Goal: Task Accomplishment & Management: Complete application form

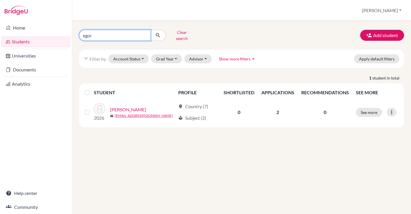
click at [106, 32] on input "egor" at bounding box center [115, 35] width 72 height 11
drag, startPoint x: 106, startPoint y: 32, endPoint x: 66, endPoint y: 31, distance: 39.9
click at [66, 31] on div "Home Students Universities Documents Analytics Help center Community Students o…" at bounding box center [205, 107] width 411 height 214
type input "kwon"
click button "submit" at bounding box center [157, 35] width 15 height 11
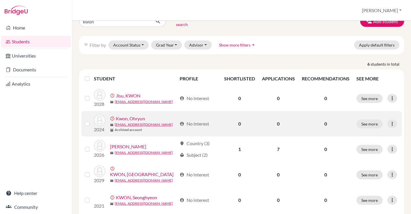
scroll to position [15, 0]
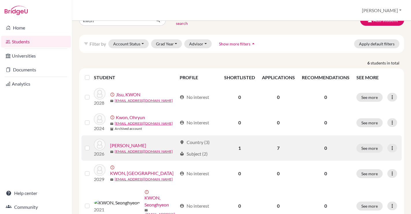
click at [133, 142] on link "[PERSON_NAME]" at bounding box center [128, 145] width 36 height 7
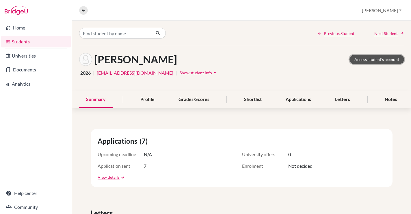
click at [375, 58] on link "Access student's account" at bounding box center [376, 59] width 55 height 9
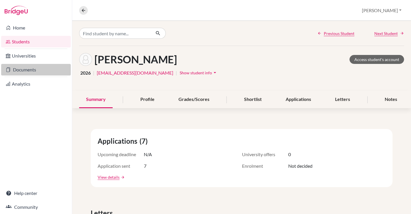
click at [26, 70] on link "Documents" at bounding box center [36, 70] width 70 height 12
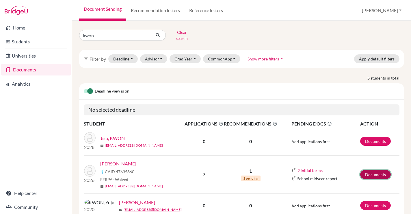
click at [370, 170] on link "Documents" at bounding box center [375, 174] width 31 height 9
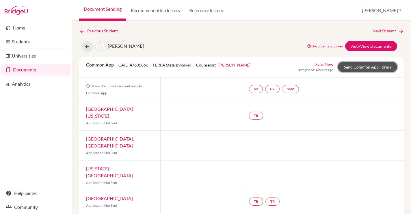
click at [373, 66] on link "Send Common App Forms" at bounding box center [367, 67] width 59 height 10
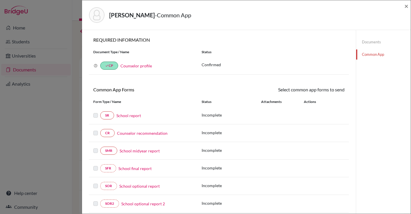
click at [124, 116] on link "School report" at bounding box center [128, 115] width 25 height 6
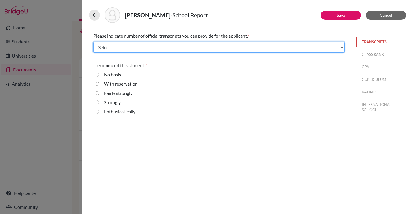
click at [230, 46] on select "Select... 1 2 3 4" at bounding box center [218, 47] width 251 height 11
select select "3"
click at [93, 42] on select "Select... 1 2 3 4" at bounding box center [218, 47] width 251 height 11
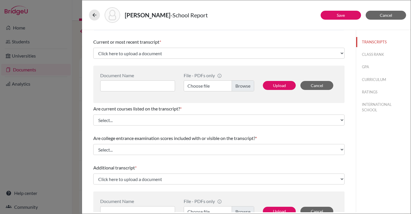
scroll to position [25, 0]
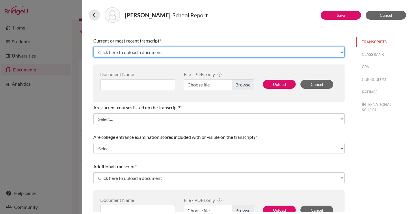
click at [186, 53] on select "Click here to upload a document Upload New File" at bounding box center [218, 51] width 251 height 11
select select "Upload New File"
click at [93, 46] on select "Click here to upload a document Upload New File" at bounding box center [218, 51] width 251 height 11
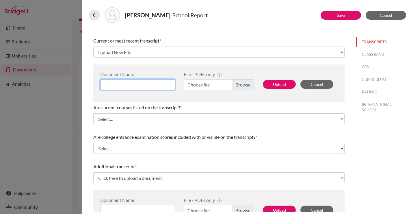
click at [134, 81] on input at bounding box center [137, 84] width 75 height 11
type input "Predicted Grade"
click at [208, 84] on label "Choose file" at bounding box center [219, 84] width 70 height 11
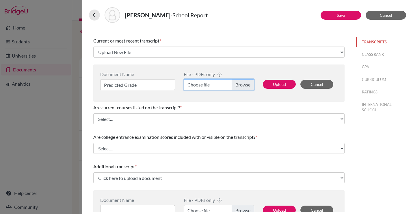
click at [208, 84] on input "Choose file" at bounding box center [219, 84] width 70 height 11
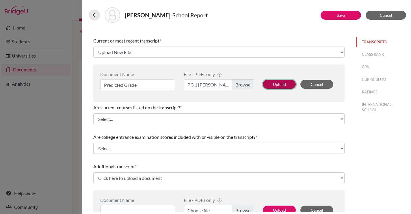
click at [283, 84] on button "Upload" at bounding box center [279, 84] width 33 height 9
select select "687848"
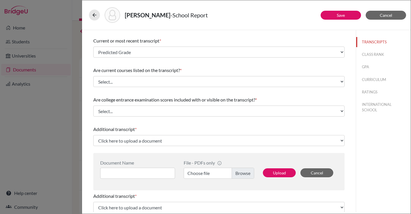
scroll to position [39, 0]
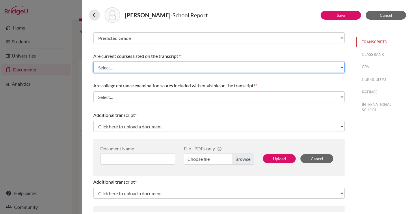
click at [251, 70] on select "Select... Yes No" at bounding box center [218, 67] width 251 height 11
select select "0"
click at [93, 62] on select "Select... Yes No" at bounding box center [218, 67] width 251 height 11
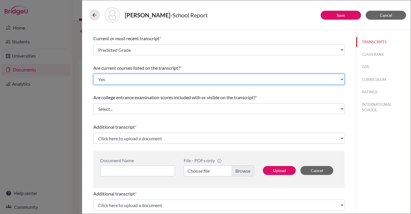
scroll to position [39, 0]
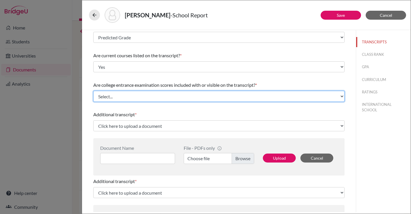
click at [233, 93] on select "Select... Yes No" at bounding box center [218, 96] width 251 height 11
select select "1"
click at [93, 91] on select "Select... Yes No" at bounding box center [218, 96] width 251 height 11
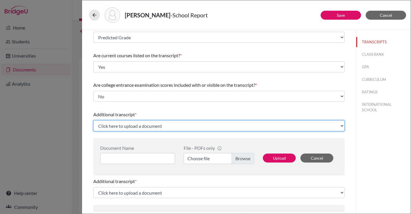
click at [191, 129] on select "Click here to upload a document Upload New File" at bounding box center [218, 125] width 251 height 11
select select "Upload New File"
click at [93, 120] on select "Click here to upload a document Upload New File" at bounding box center [218, 125] width 251 height 11
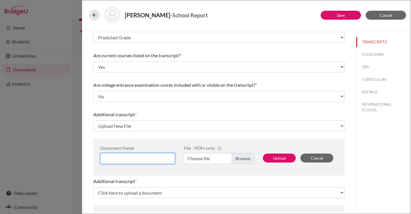
click at [139, 160] on input at bounding box center [137, 158] width 75 height 11
type input "OFS Transcript"
click at [243, 156] on label "Choose file" at bounding box center [219, 158] width 70 height 11
click at [243, 156] on input "Choose file" at bounding box center [219, 158] width 70 height 11
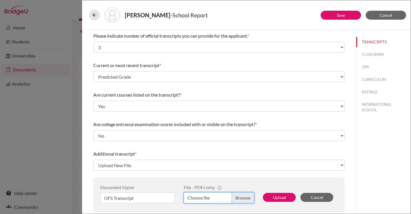
scroll to position [0, 0]
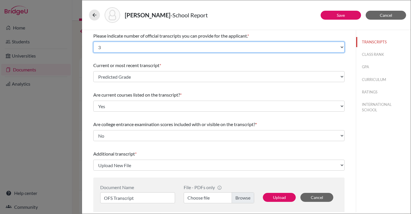
click at [259, 48] on select "Select... 1 2 3 4" at bounding box center [218, 47] width 251 height 11
select select "4"
click at [93, 42] on select "Select... 1 2 3 4" at bounding box center [218, 47] width 251 height 11
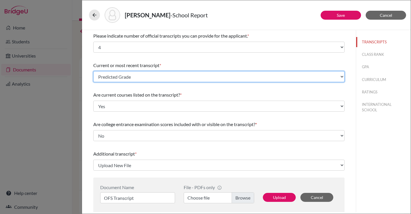
click at [222, 77] on select "Select existing document or upload a new one Predicted Grade Upload New File" at bounding box center [218, 76] width 251 height 11
select select "Upload New File"
click at [93, 71] on select "Select existing document or upload a new one Predicted Grade Upload New File" at bounding box center [218, 76] width 251 height 11
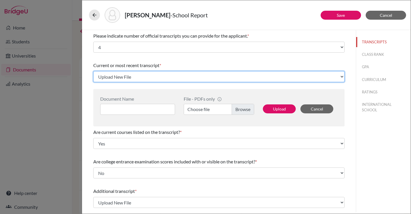
click at [156, 78] on select "Select existing document or upload a new one Predicted Grade Upload New File" at bounding box center [218, 76] width 251 height 11
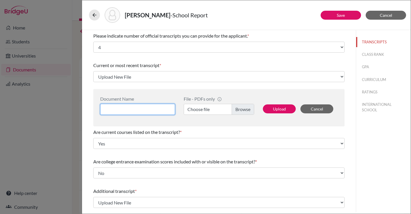
click at [135, 107] on input at bounding box center [137, 109] width 75 height 11
type input "T"
type input "PG and Transcript"
click at [244, 109] on label "Choose file" at bounding box center [219, 109] width 70 height 11
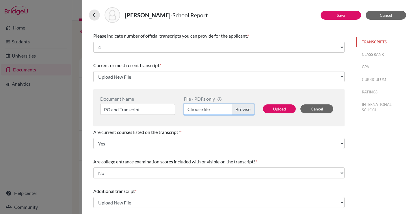
click at [244, 109] on input "Choose file" at bounding box center [219, 109] width 70 height 11
click at [276, 109] on button "Upload" at bounding box center [279, 108] width 33 height 9
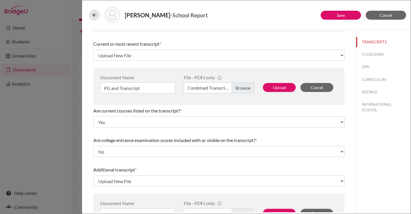
select select "1337"
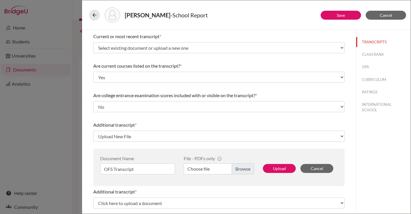
scroll to position [32, 0]
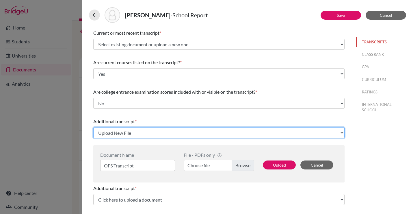
click at [213, 135] on select "Click here to upload a document Upload New File" at bounding box center [218, 132] width 251 height 11
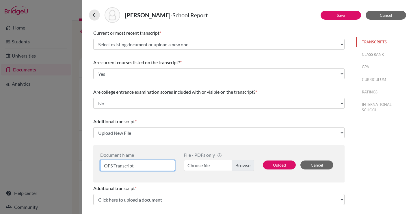
drag, startPoint x: 150, startPoint y: 165, endPoint x: 95, endPoint y: 165, distance: 54.6
click at [95, 165] on div "Document Name OFS Transcript File - PDFs only info CommonApp has file size limi…" at bounding box center [218, 163] width 251 height 37
click at [242, 163] on label "Choose file" at bounding box center [219, 165] width 70 height 11
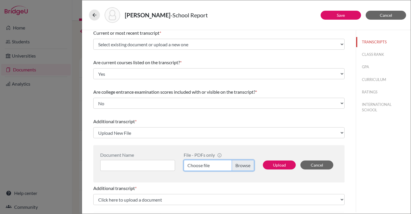
click at [242, 163] on input "Choose file" at bounding box center [219, 165] width 70 height 11
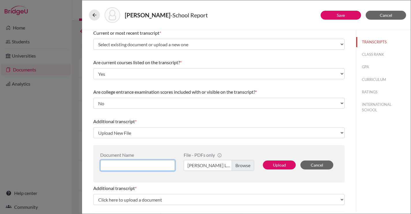
click at [127, 163] on input at bounding box center [137, 165] width 75 height 11
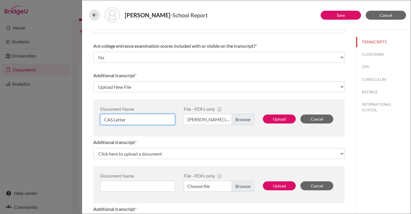
scroll to position [89, 0]
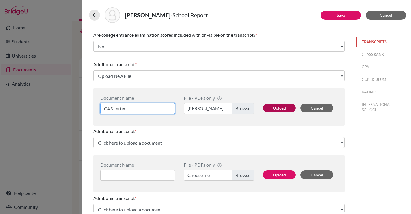
type input "CAS Letter"
click at [277, 109] on button "Upload" at bounding box center [279, 107] width 33 height 9
select select "687863"
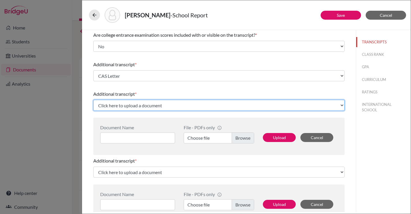
click at [155, 105] on select "Click here to upload a document Upload New File" at bounding box center [218, 105] width 251 height 11
select select "Upload New File"
click at [93, 100] on select "Click here to upload a document Upload New File" at bounding box center [218, 105] width 251 height 11
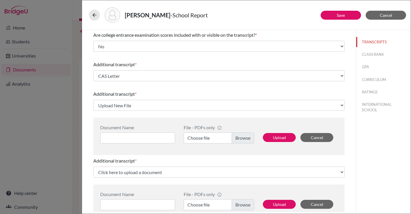
click at [243, 139] on label "Choose file" at bounding box center [219, 137] width 70 height 11
click at [243, 139] on input "Choose file" at bounding box center [219, 137] width 70 height 11
click at [125, 142] on input at bounding box center [137, 137] width 75 height 11
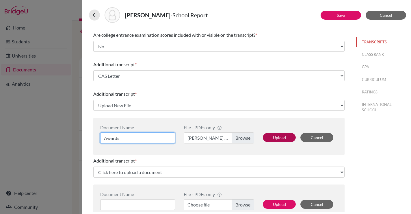
type input "Awards"
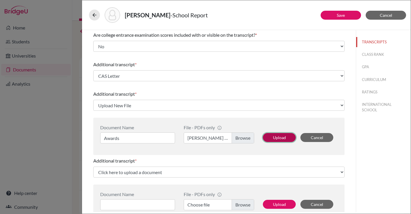
click at [283, 137] on button "Upload" at bounding box center [279, 137] width 33 height 9
select select "687864"
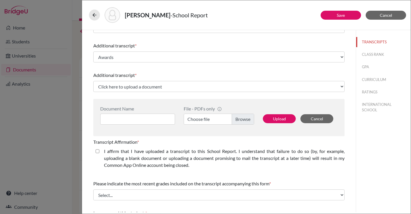
scroll to position [163, 0]
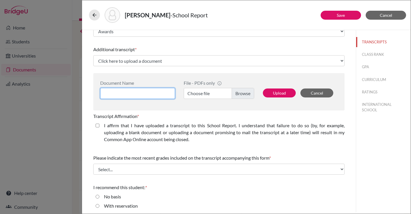
click at [143, 94] on input at bounding box center [137, 93] width 75 height 11
click at [247, 95] on label "Choose file" at bounding box center [219, 93] width 70 height 11
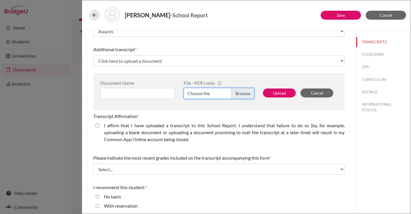
click at [247, 95] on input "Choose file" at bounding box center [219, 93] width 70 height 11
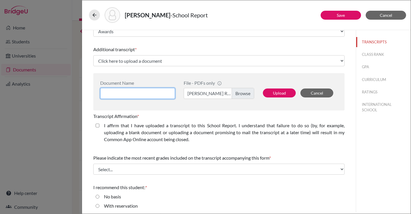
click at [132, 98] on input at bounding box center [137, 93] width 75 height 11
type input "CAS Report"
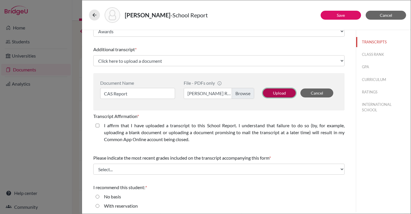
click at [278, 92] on button "Upload" at bounding box center [279, 92] width 33 height 9
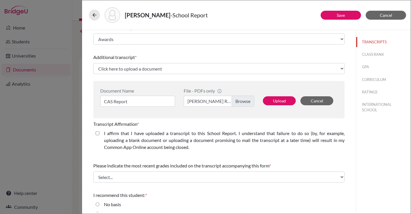
select select "687865"
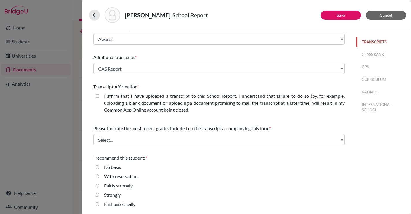
click at [98, 95] on closed\ "I affirm that I have uploaded a transcript to this School Report. I understand …" at bounding box center [98, 95] width 4 height 7
checkbox closed\ "true"
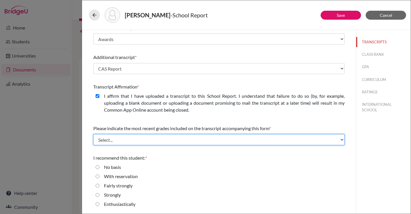
click at [222, 143] on select "Select... Final junior year grades 1st Quarter senior year grades 2nd Quarter/1…" at bounding box center [218, 139] width 251 height 11
click at [93, 134] on select "Select... Final junior year grades 1st Quarter senior year grades 2nd Quarter/1…" at bounding box center [218, 139] width 251 height 11
click at [186, 135] on select "Select... Final junior year grades 1st Quarter senior year grades 2nd Quarter/1…" at bounding box center [218, 139] width 251 height 11
click at [206, 139] on select "Select... Final junior year grades 1st Quarter senior year grades 2nd Quarter/1…" at bounding box center [218, 139] width 251 height 11
select select "0"
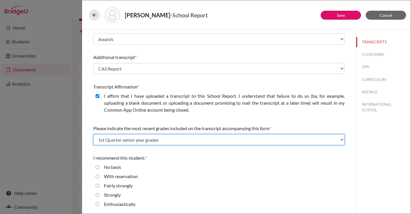
click at [93, 134] on select "Select... Final junior year grades 1st Quarter senior year grades 2nd Quarter/1…" at bounding box center [218, 139] width 251 height 11
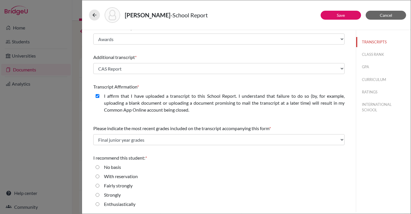
click at [181, 187] on div "Fairly strongly" at bounding box center [218, 186] width 251 height 9
click at [98, 206] on input "Enthusiastically" at bounding box center [98, 203] width 4 height 7
radio input "true"
click at [371, 53] on button "CLASS RANK" at bounding box center [383, 54] width 55 height 10
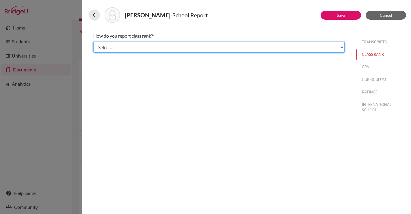
click at [225, 46] on select "Select... Exact Decile Quintile Quartile None" at bounding box center [218, 47] width 251 height 11
select select "5"
click at [93, 42] on select "Select... Exact Decile Quintile Quartile None" at bounding box center [218, 47] width 251 height 11
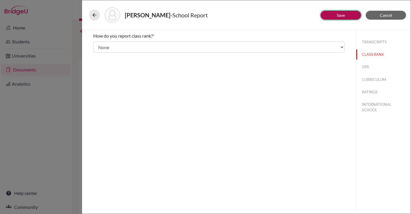
click at [338, 15] on link "Save" at bounding box center [341, 15] width 8 height 5
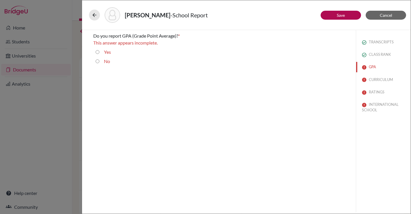
click at [96, 59] on input "No" at bounding box center [98, 61] width 4 height 7
radio input "true"
click at [377, 78] on button "CURRICULUM" at bounding box center [383, 80] width 55 height 10
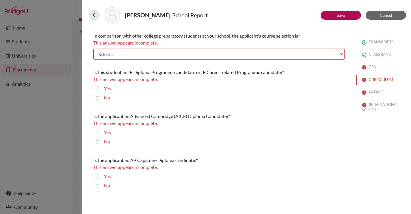
click at [212, 46] on div "In comparison with other college preparatory students at your school, the appli…" at bounding box center [218, 46] width 251 height 32
click at [204, 53] on select "Select... Less than demanding Average [PERSON_NAME] Very demanding Most demandi…" at bounding box center [218, 54] width 251 height 11
select select "4"
click at [93, 49] on select "Select... Less than demanding Average [PERSON_NAME] Very demanding Most demandi…" at bounding box center [218, 54] width 251 height 11
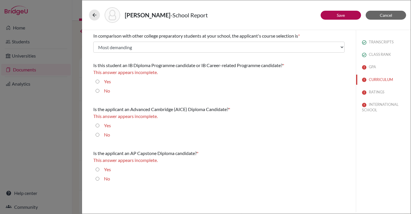
click at [97, 80] on input "Yes" at bounding box center [98, 81] width 4 height 7
radio input "true"
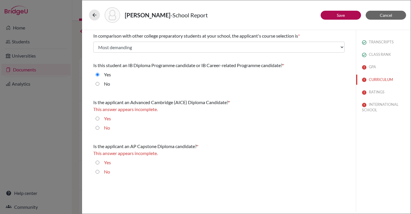
click at [97, 129] on input "No" at bounding box center [98, 127] width 4 height 7
radio input "true"
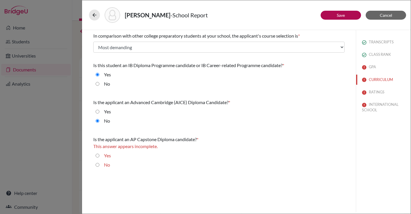
click at [97, 162] on input "No" at bounding box center [98, 164] width 4 height 7
radio input "true"
click at [373, 68] on button "GPA" at bounding box center [383, 67] width 55 height 10
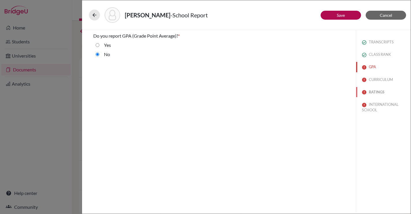
click at [375, 90] on button "RATINGS" at bounding box center [383, 92] width 55 height 10
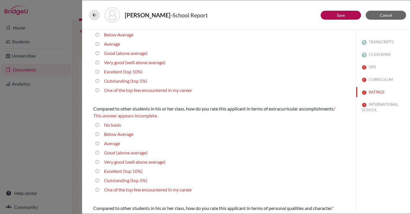
click at [97, 81] on 5\%\) "Outstanding (top 5%)" at bounding box center [98, 80] width 4 height 7
radio 5\%\) "true"
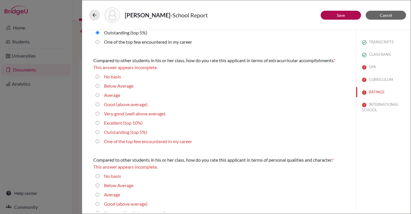
scroll to position [76, 0]
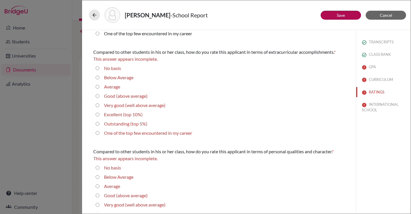
click at [98, 123] on 5\%\) "Outstanding (top 5%)" at bounding box center [98, 123] width 4 height 7
radio 5\%\) "true"
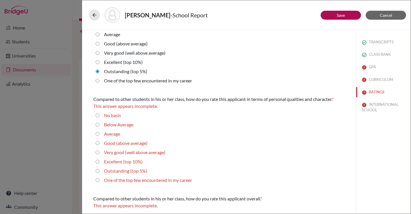
scroll to position [161, 0]
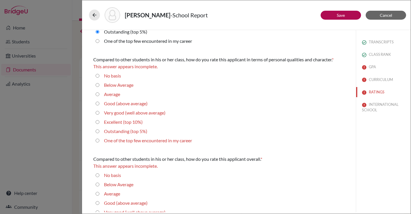
click at [98, 133] on 5\%\) "Outstanding (top 5%)" at bounding box center [98, 131] width 4 height 7
radio 5\%\) "true"
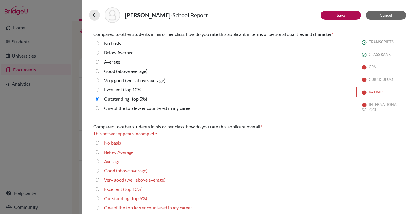
scroll to position [190, 0]
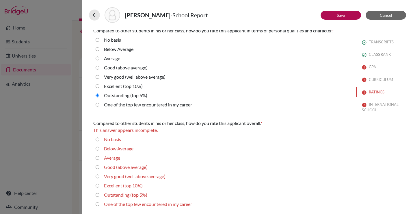
click at [99, 194] on div "Outstanding (top 5%)" at bounding box center [123, 195] width 48 height 9
click at [96, 194] on 5\%\) "Outstanding (top 5%)" at bounding box center [98, 194] width 4 height 7
radio 5\%\) "true"
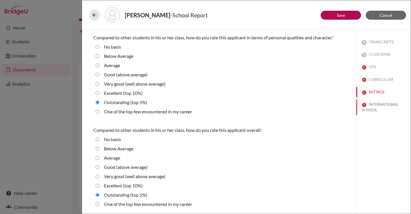
click at [373, 105] on button "INTERNATIONAL SCHOOL" at bounding box center [383, 107] width 55 height 16
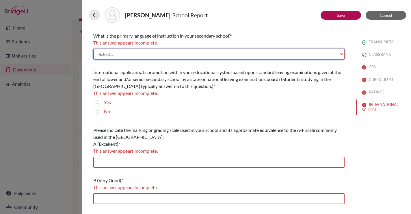
click at [154, 54] on select "Select... Albanian Arabic Armenian Assamese Azerbaijani Belarusian Bengali Bulg…" at bounding box center [218, 54] width 251 height 11
select select "14"
click at [93, 49] on select "Select... Albanian Arabic Armenian Assamese Azerbaijani Belarusian Bengali Bulg…" at bounding box center [218, 54] width 251 height 11
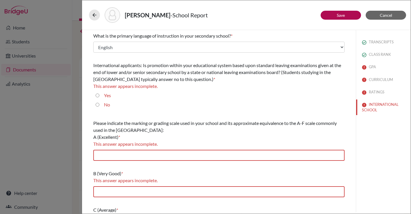
click at [97, 105] on input "No" at bounding box center [98, 104] width 4 height 7
radio input "true"
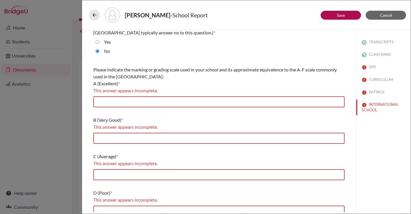
scroll to position [60, 0]
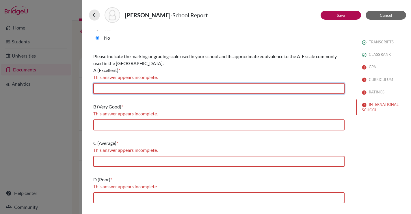
click at [150, 88] on input "text" at bounding box center [218, 88] width 251 height 11
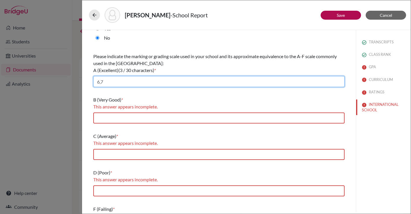
type input "6,7"
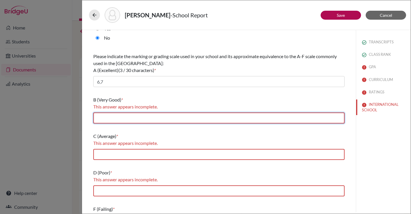
click at [126, 120] on input "text" at bounding box center [218, 117] width 251 height 11
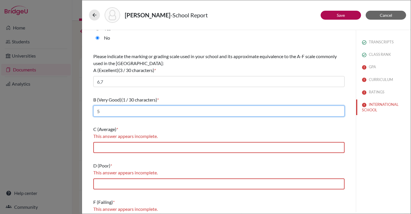
type input "5"
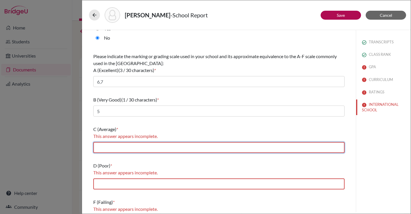
click at [110, 149] on input "text" at bounding box center [218, 147] width 251 height 11
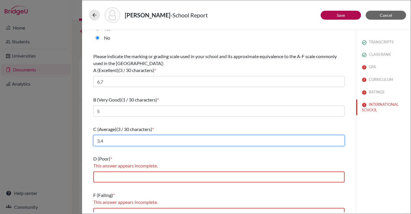
scroll to position [69, 0]
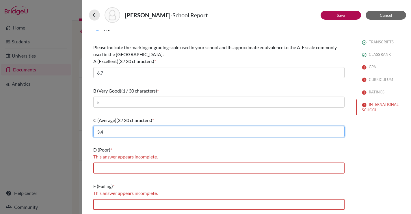
type input "3,4"
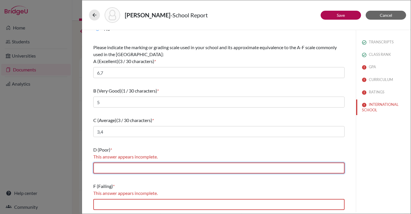
click at [111, 167] on input "text" at bounding box center [218, 167] width 251 height 11
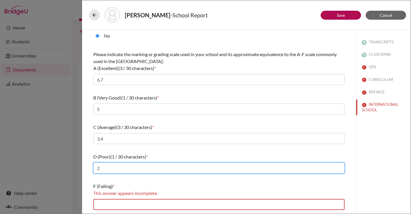
type input "2"
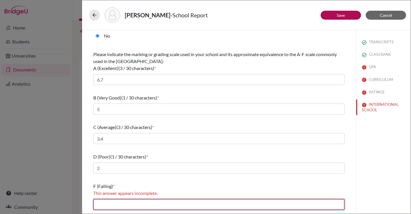
click at [107, 200] on input "text" at bounding box center [218, 204] width 251 height 11
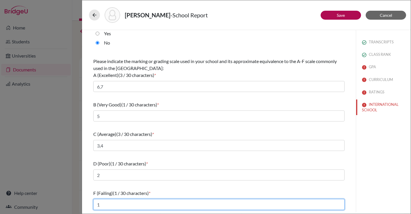
scroll to position [55, 0]
type input "1"
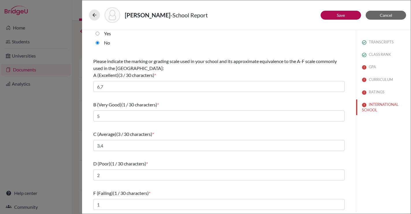
click at [381, 152] on div "TRANSCRIPTS CLASS RANK GPA CURRICULUM RATINGS INTERNATIONAL SCHOOL" at bounding box center [383, 121] width 55 height 182
click at [343, 18] on button "Save" at bounding box center [341, 15] width 40 height 9
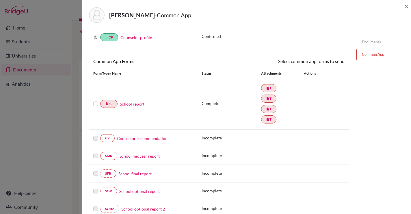
scroll to position [23, 0]
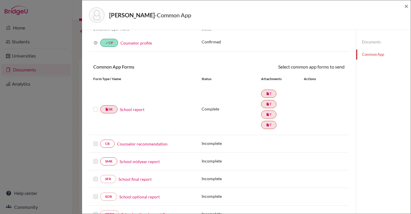
click at [96, 106] on label at bounding box center [95, 106] width 5 height 0
click at [0, 0] on input "checkbox" at bounding box center [0, 0] width 0 height 0
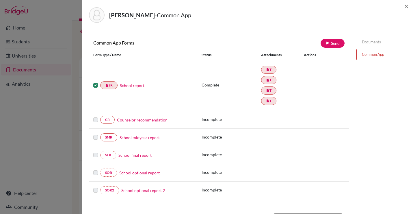
scroll to position [37, 0]
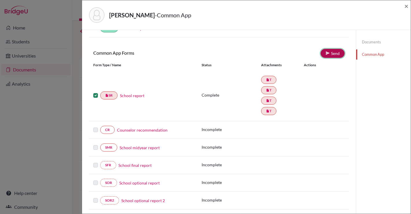
click at [332, 52] on link "Send" at bounding box center [333, 53] width 24 height 9
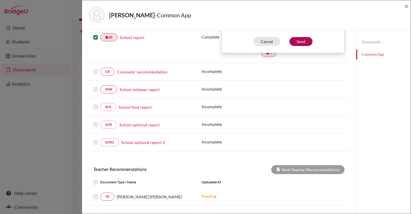
scroll to position [0, 0]
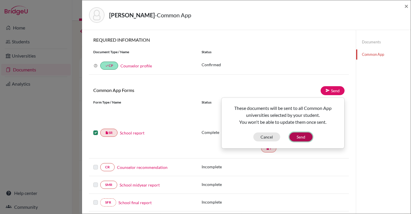
click at [308, 136] on button "Send" at bounding box center [300, 136] width 23 height 9
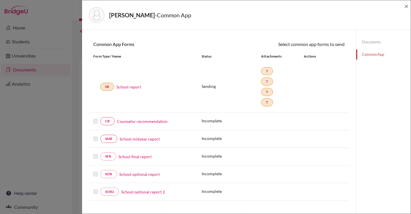
scroll to position [44, 0]
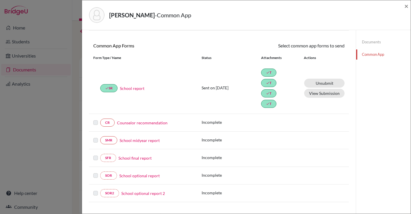
click at [409, 8] on div "[PERSON_NAME] - Common App ×" at bounding box center [246, 15] width 329 height 30
click at [403, 6] on div "[PERSON_NAME] - Common App ×" at bounding box center [246, 15] width 324 height 25
click at [406, 6] on span "×" at bounding box center [406, 6] width 4 height 8
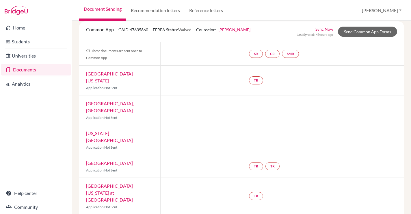
scroll to position [32, 0]
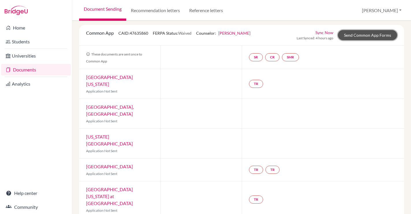
click at [374, 35] on link "Send Common App Forms" at bounding box center [367, 35] width 59 height 10
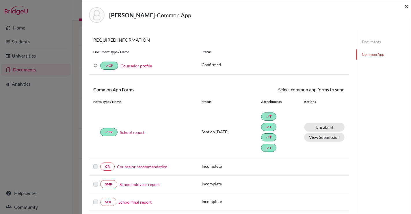
click at [406, 6] on span "×" at bounding box center [406, 6] width 4 height 8
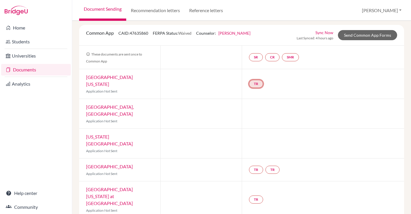
click at [257, 83] on link "TR" at bounding box center [256, 84] width 14 height 8
click at [308, 81] on div "TR Teacher recommendation Incomplete" at bounding box center [323, 83] width 163 height 29
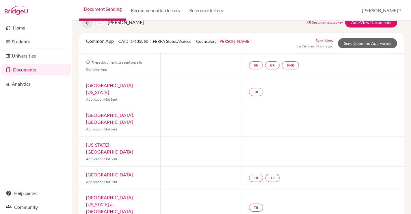
scroll to position [1, 0]
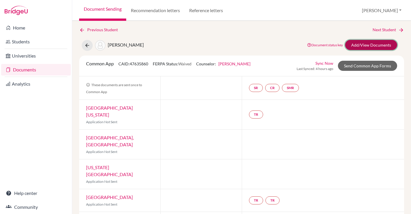
click at [372, 44] on link "Add/View Documents" at bounding box center [371, 45] width 52 height 10
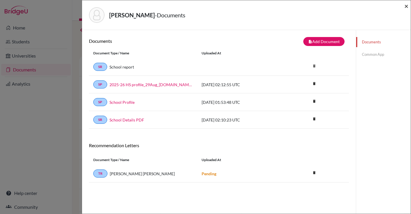
click at [407, 6] on span "×" at bounding box center [406, 6] width 4 height 8
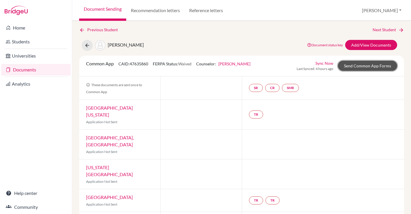
click at [365, 68] on link "Send Common App Forms" at bounding box center [367, 66] width 59 height 10
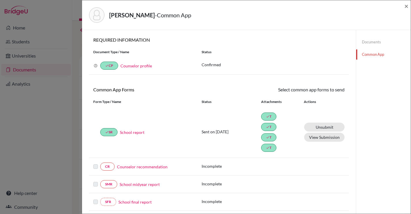
click at [369, 40] on link "Documents" at bounding box center [383, 42] width 55 height 10
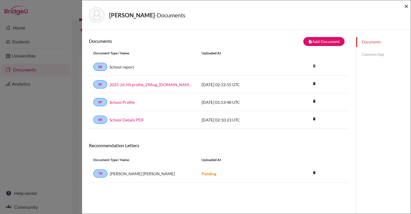
click at [408, 7] on span "×" at bounding box center [406, 6] width 4 height 8
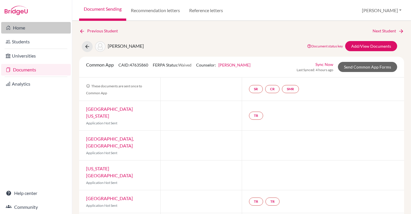
click at [21, 27] on link "Home" at bounding box center [36, 28] width 70 height 12
